Goal: Find contact information: Obtain details needed to contact an individual or organization

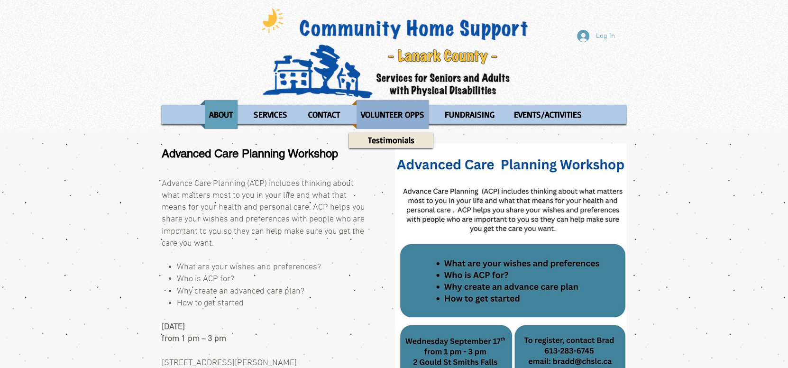
click at [384, 109] on p "VOLUNTEER OPPS" at bounding box center [393, 114] width 72 height 29
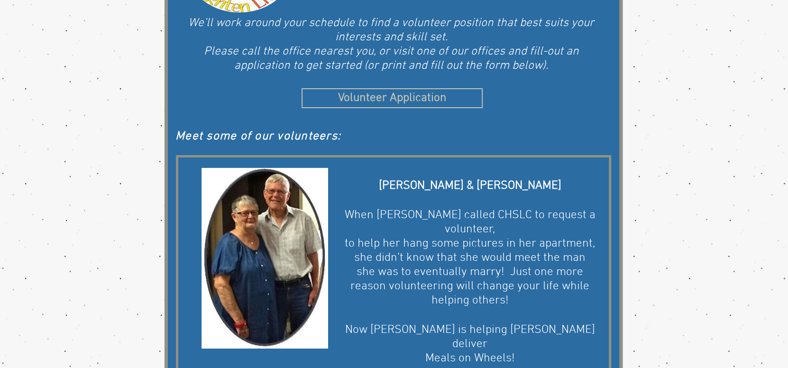
scroll to position [235, 0]
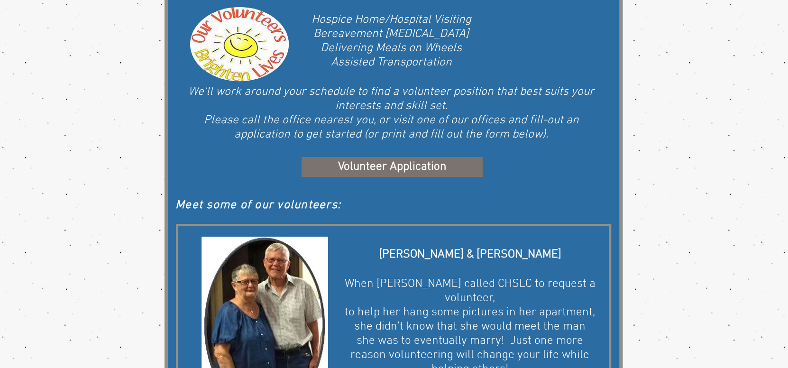
click at [390, 159] on span "Volunteer Application" at bounding box center [392, 167] width 109 height 17
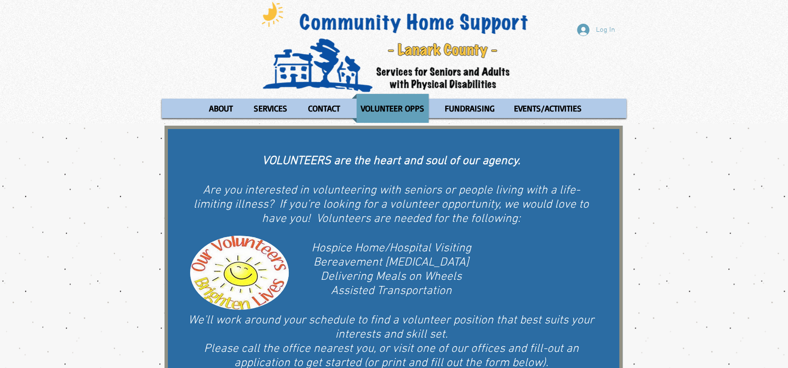
scroll to position [0, 0]
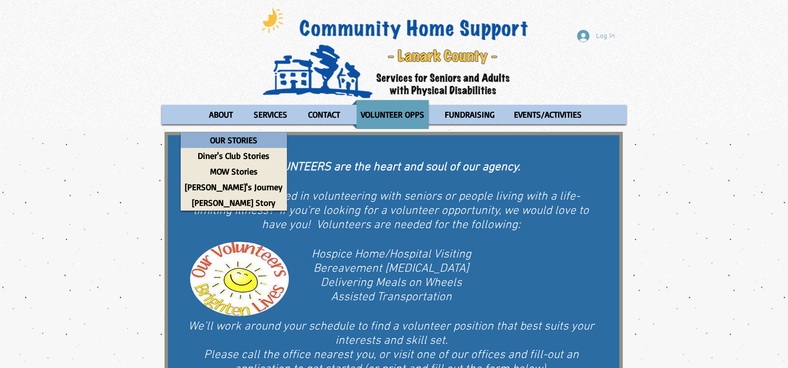
click at [230, 136] on p "OUR STORIES" at bounding box center [234, 140] width 56 height 16
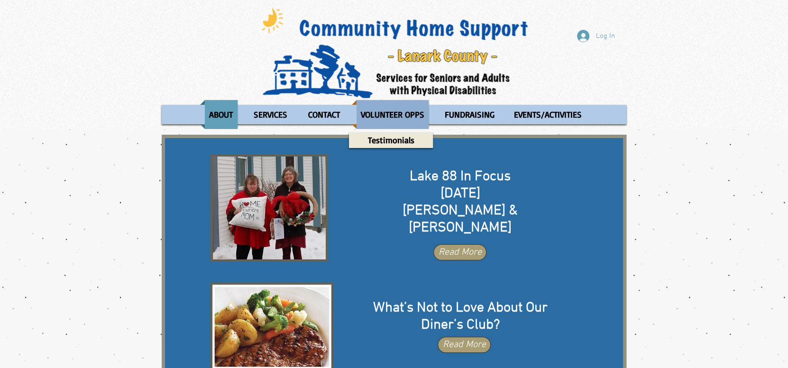
click at [407, 114] on p "VOLUNTEER OPPS" at bounding box center [393, 114] width 72 height 29
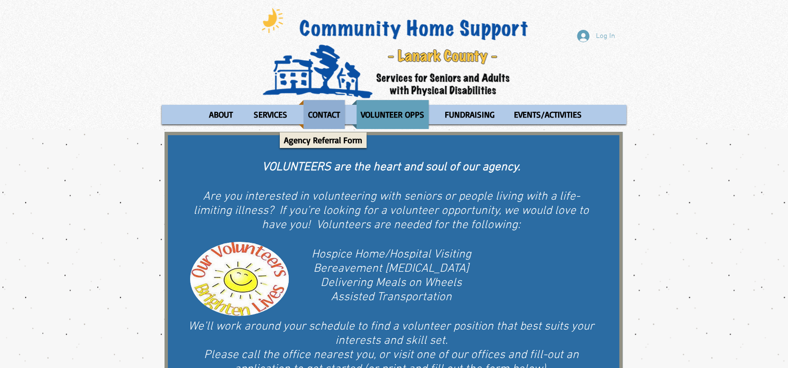
click at [328, 117] on p "CONTACT" at bounding box center [324, 114] width 40 height 29
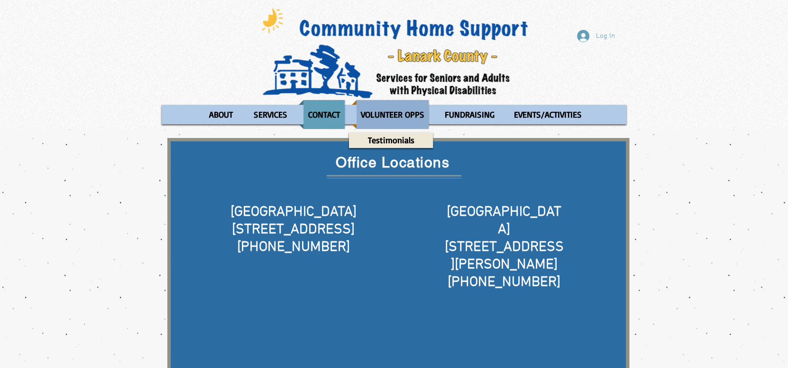
click at [401, 115] on p "VOLUNTEER OPPS" at bounding box center [393, 114] width 72 height 29
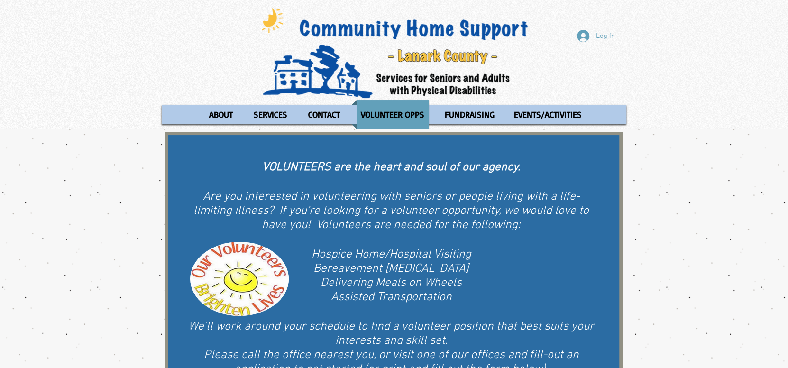
scroll to position [237, 0]
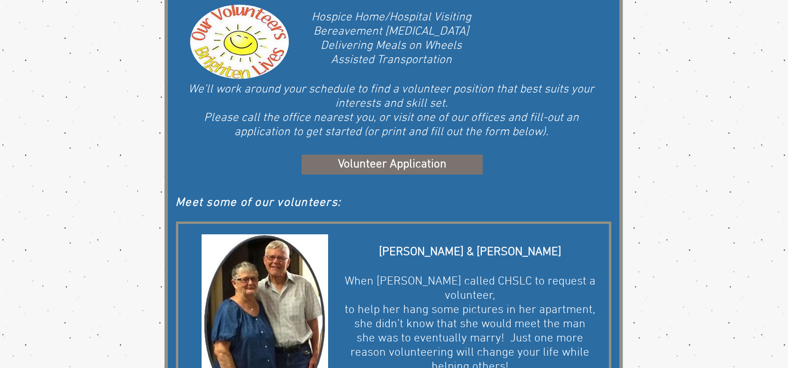
click at [375, 158] on span "Volunteer Application" at bounding box center [392, 165] width 109 height 17
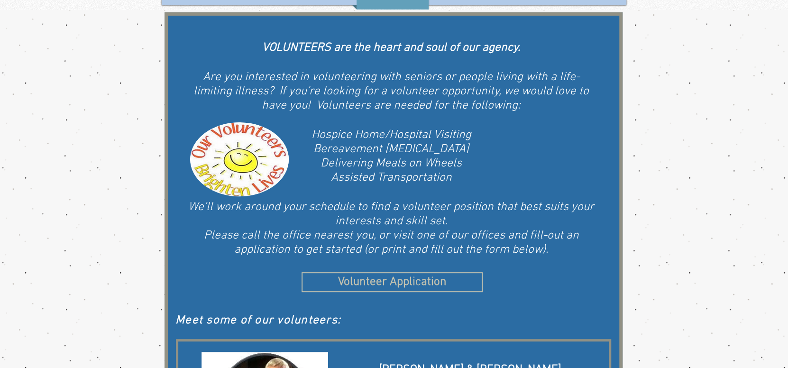
scroll to position [0, 0]
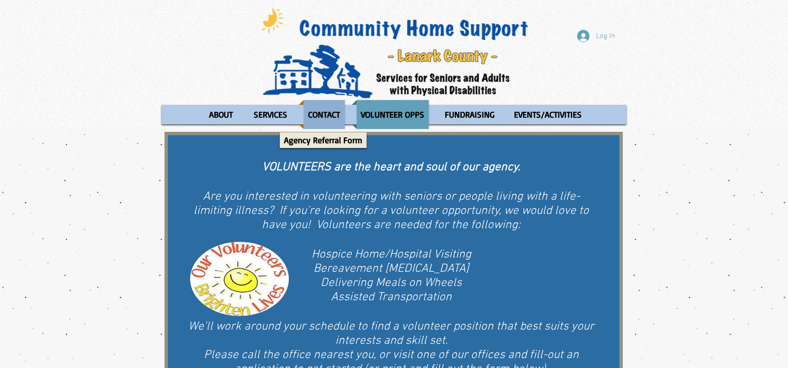
click at [328, 116] on p "CONTACT" at bounding box center [324, 114] width 40 height 29
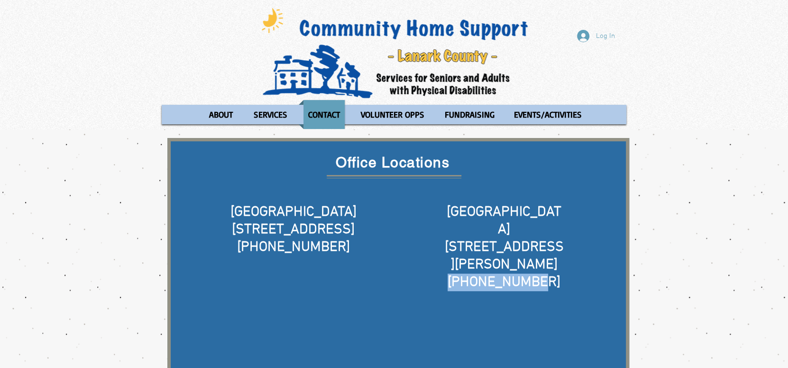
drag, startPoint x: 558, startPoint y: 250, endPoint x: 459, endPoint y: 241, distance: 99.0
click at [459, 274] on h5 "613-283-6745" at bounding box center [503, 283] width 121 height 18
copy span "613-283-6745"
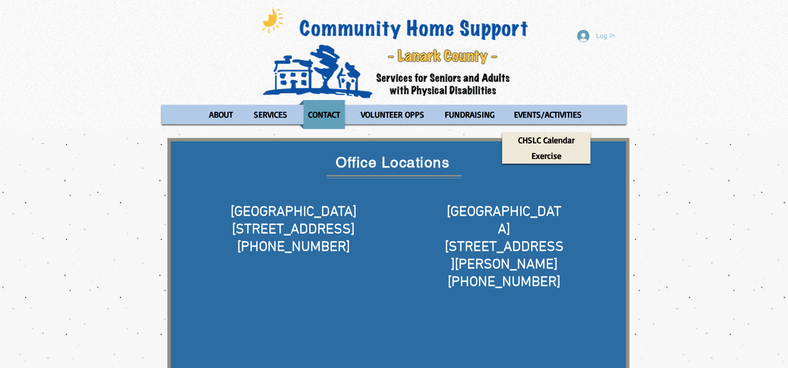
click at [510, 211] on span "Smiths Falls" at bounding box center [504, 220] width 115 height 35
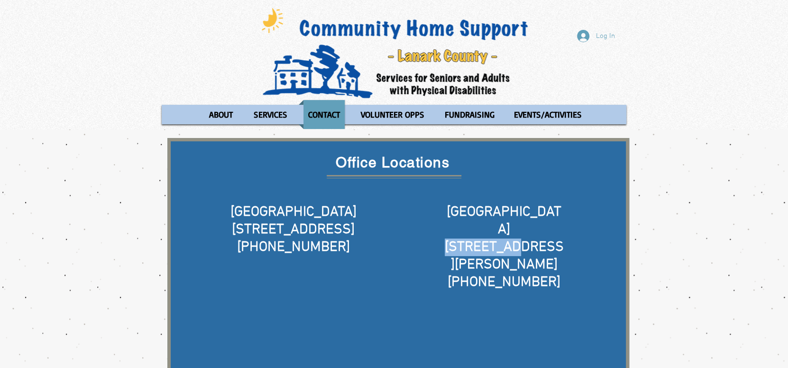
drag, startPoint x: 474, startPoint y: 223, endPoint x: 541, endPoint y: 225, distance: 67.4
click at [541, 239] on h5 "2 Gould St" at bounding box center [503, 256] width 121 height 35
copy span "2 Gould St"
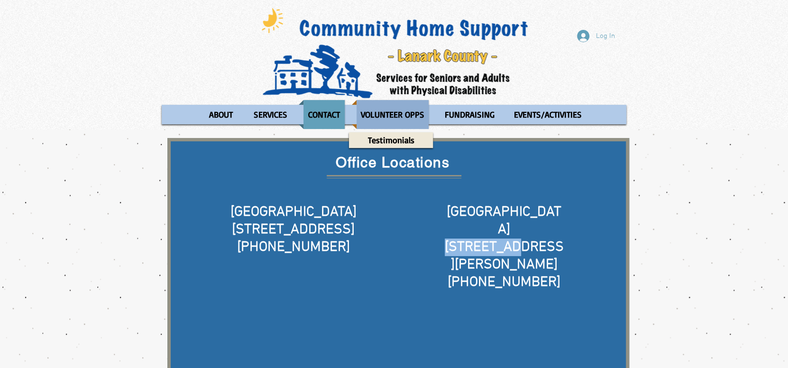
click at [404, 112] on p "VOLUNTEER OPPS" at bounding box center [393, 114] width 72 height 29
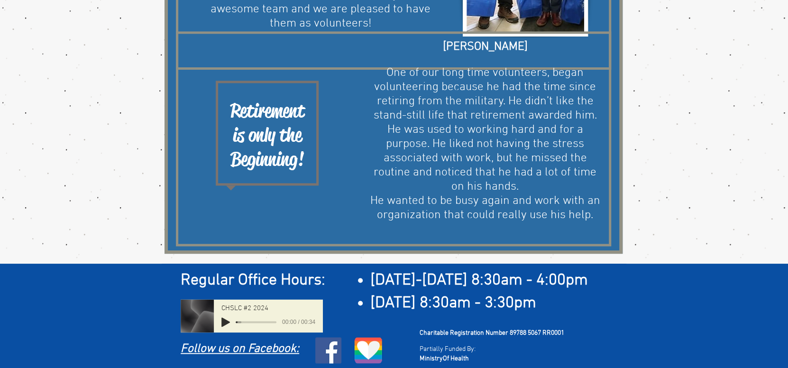
scroll to position [852, 0]
